Goal: Navigation & Orientation: Find specific page/section

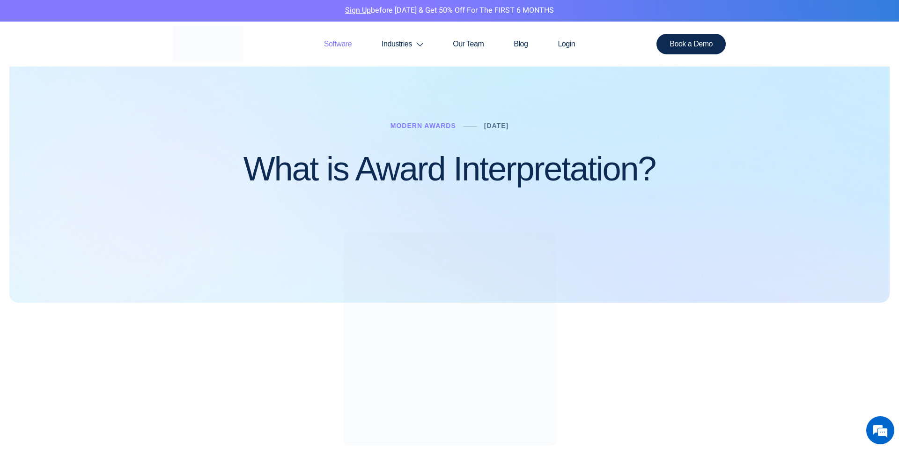
click at [341, 43] on link "Software" at bounding box center [338, 44] width 58 height 45
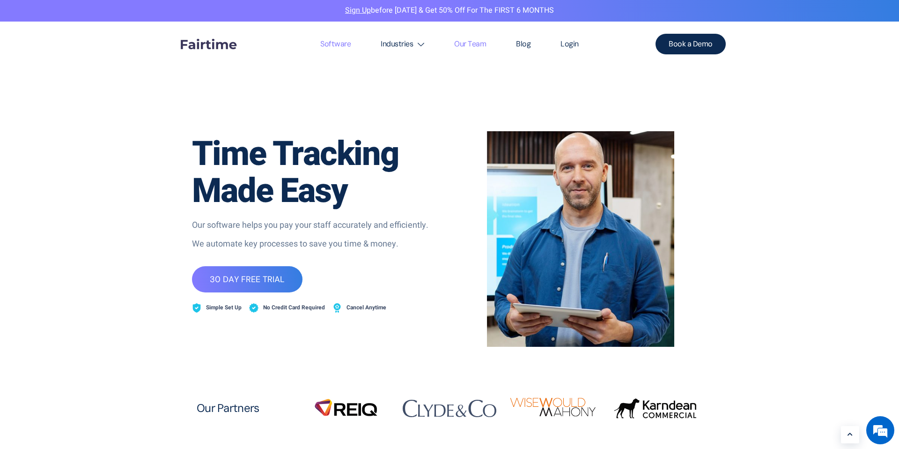
click at [477, 44] on link "Our Team" at bounding box center [470, 44] width 62 height 45
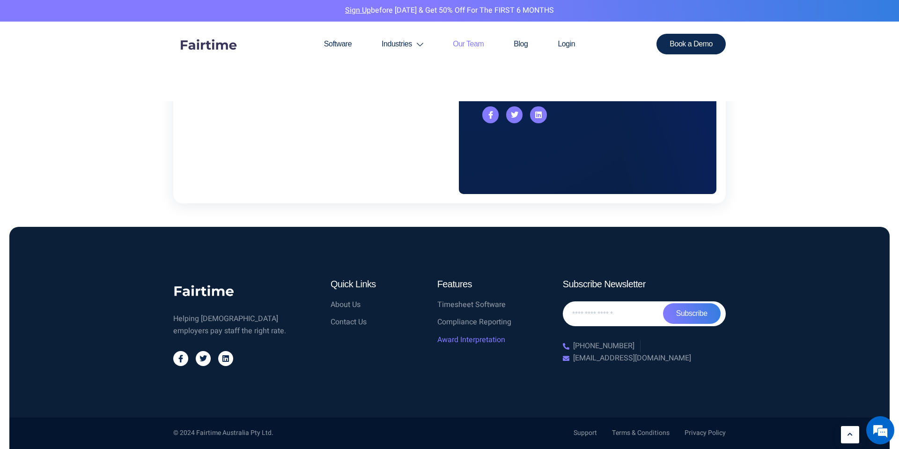
scroll to position [950, 0]
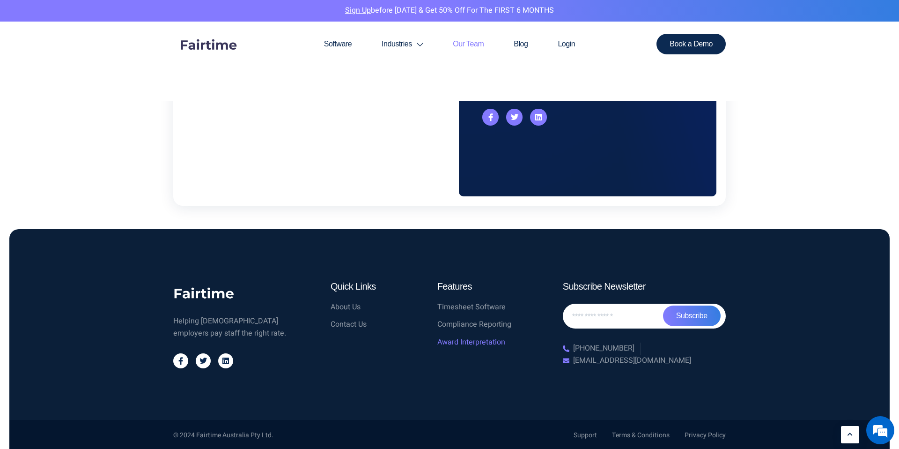
click at [460, 341] on span "Award Interpretation" at bounding box center [471, 342] width 68 height 12
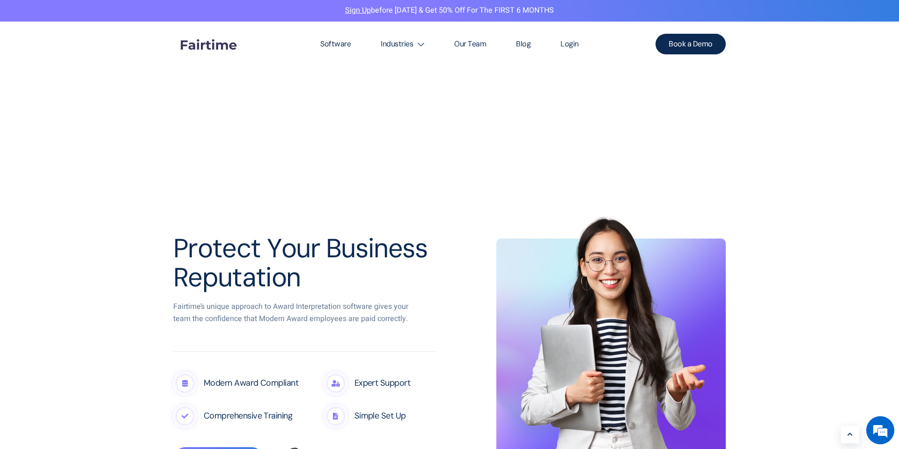
scroll to position [804, 0]
